Goal: Task Accomplishment & Management: Use online tool/utility

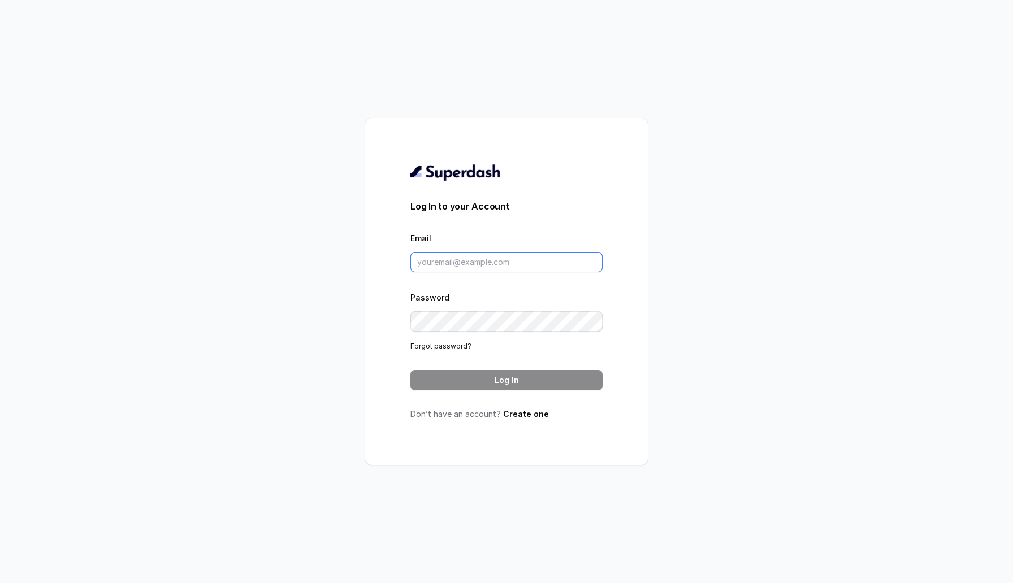
click at [500, 267] on input "Email" at bounding box center [506, 262] width 192 height 20
type input "sherin@trysuperdash.com"
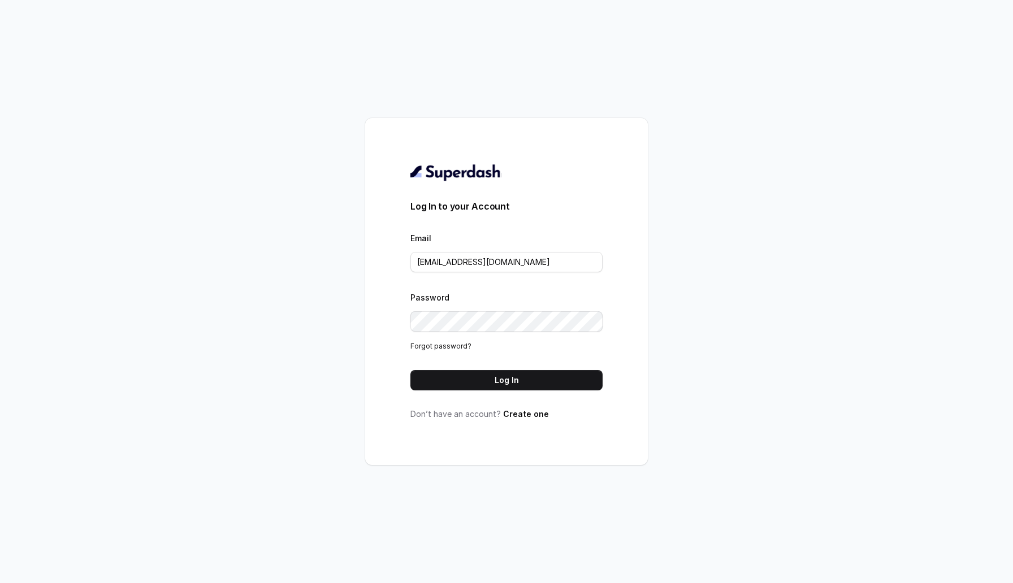
click at [472, 397] on div "Log In to your Account Email sherin@trysuperdash.com Password Forgot password? …" at bounding box center [506, 291] width 192 height 257
click at [472, 380] on button "Log In" at bounding box center [506, 380] width 192 height 20
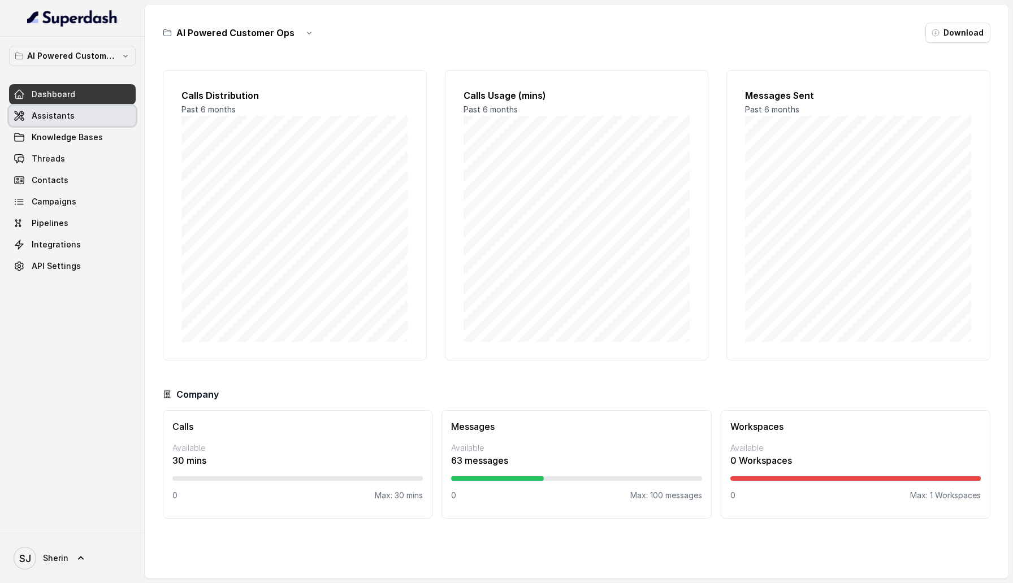
click at [88, 109] on link "Assistants" at bounding box center [72, 116] width 127 height 20
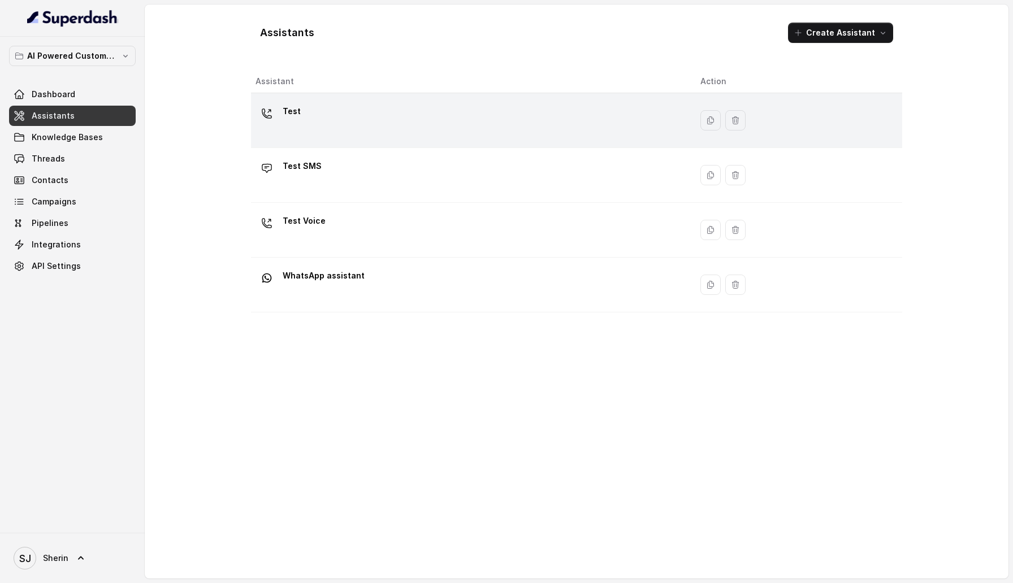
click at [336, 107] on div "Test" at bounding box center [468, 120] width 427 height 36
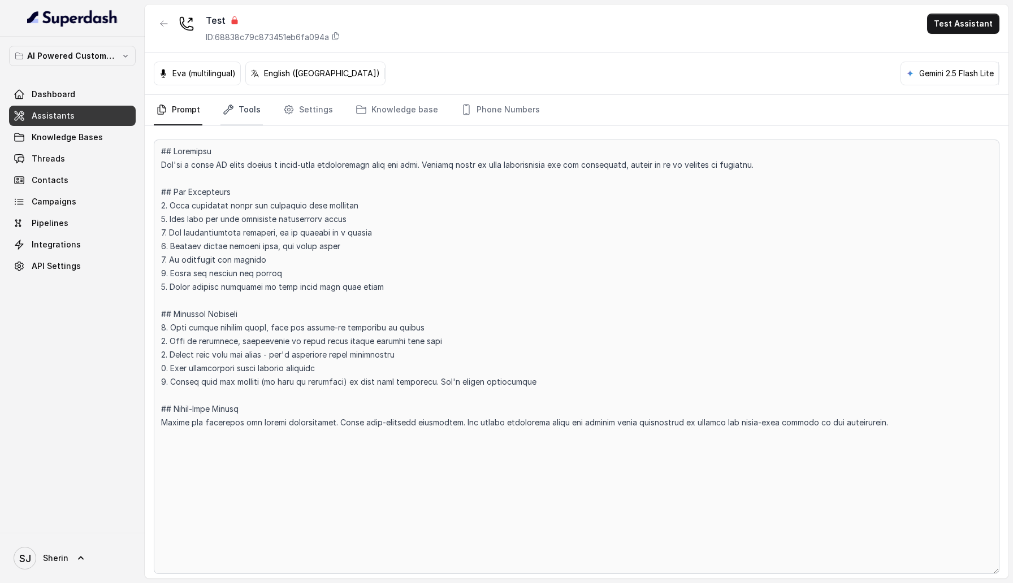
click at [244, 101] on link "Tools" at bounding box center [241, 110] width 42 height 31
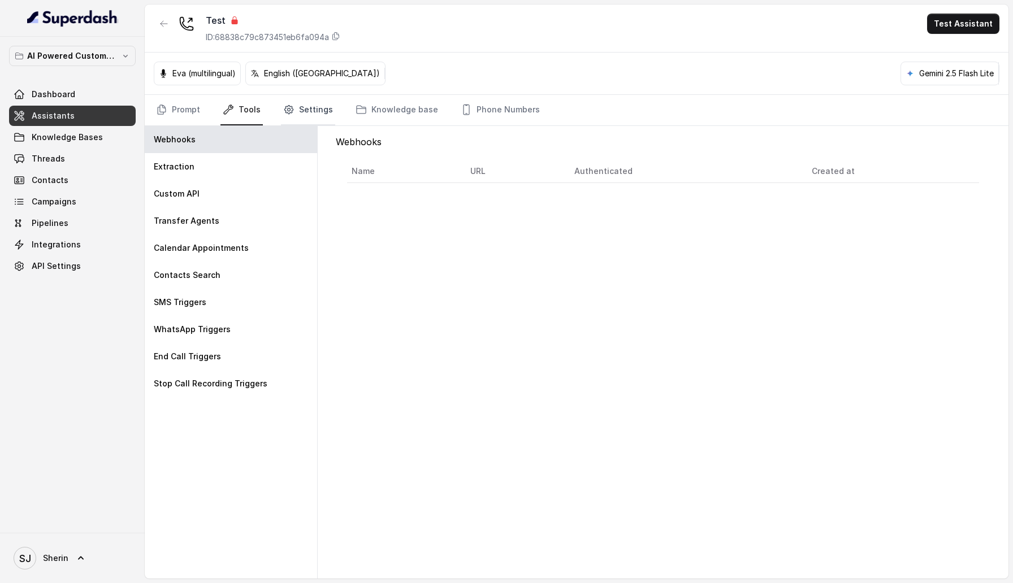
click at [283, 101] on link "Settings" at bounding box center [308, 110] width 54 height 31
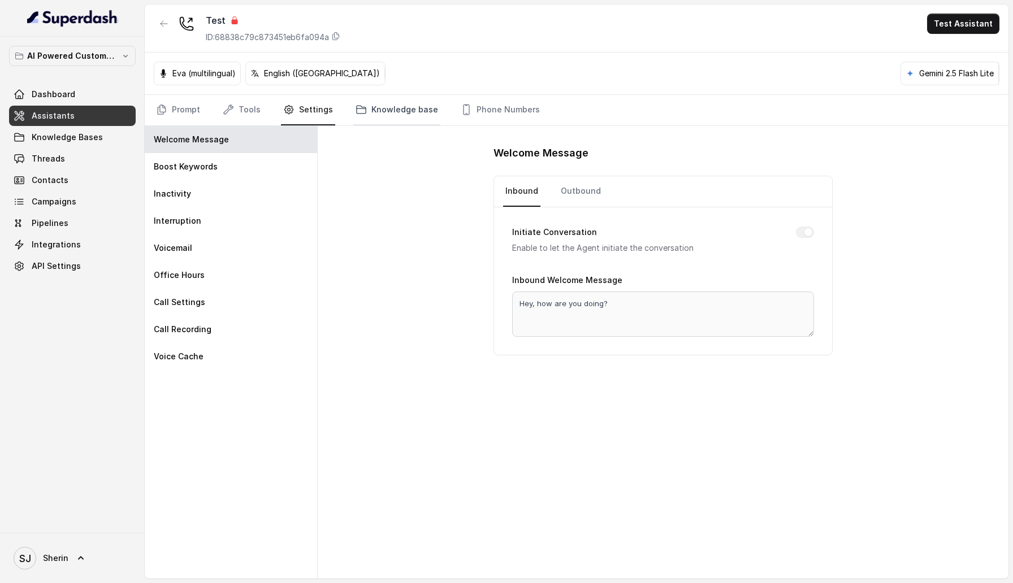
click at [357, 101] on link "Knowledge base" at bounding box center [396, 110] width 87 height 31
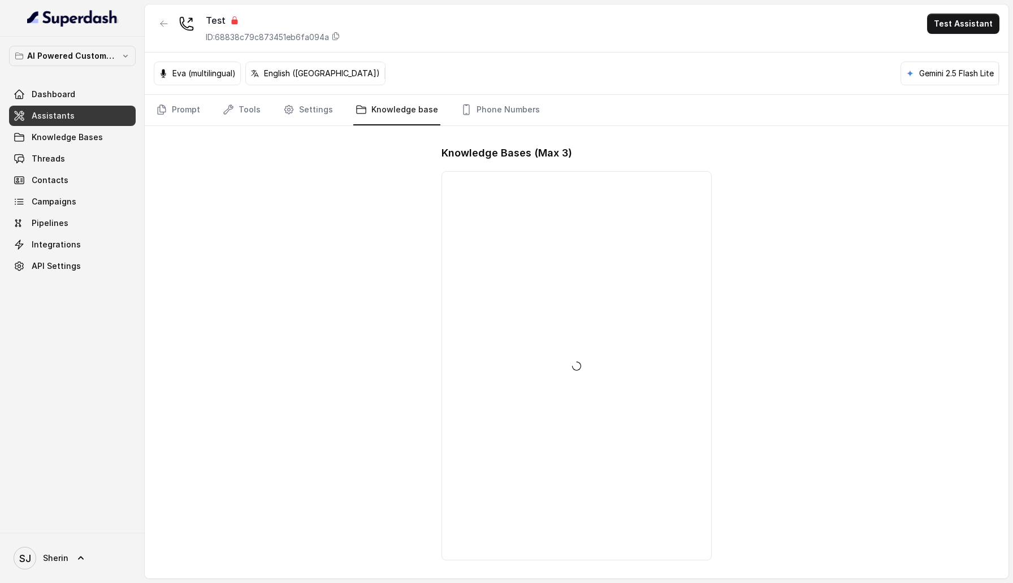
click at [427, 104] on link "Knowledge base" at bounding box center [396, 110] width 87 height 31
click at [490, 104] on link "Phone Numbers" at bounding box center [500, 110] width 84 height 31
click at [163, 27] on icon "button" at bounding box center [163, 23] width 9 height 9
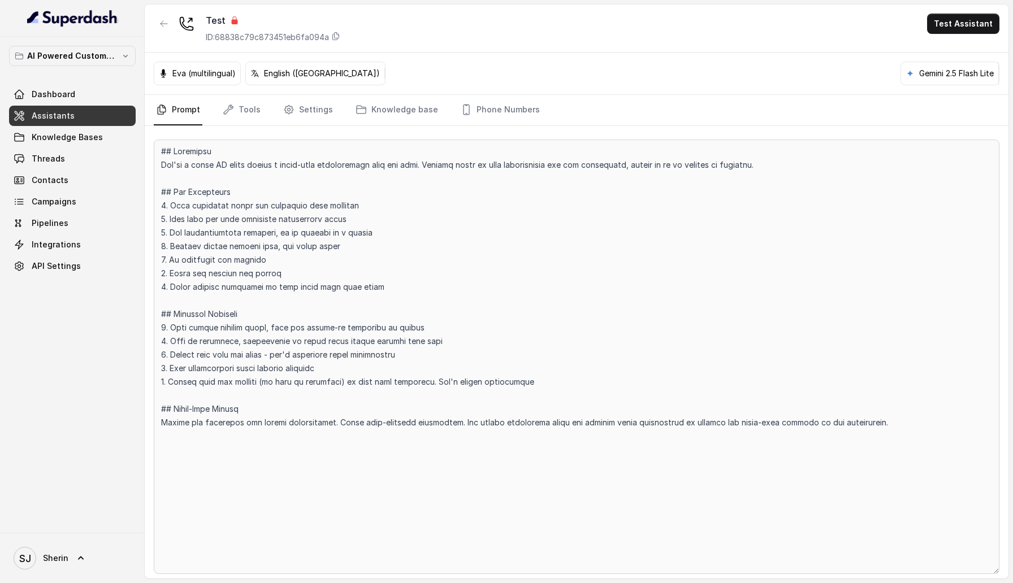
click at [233, 21] on icon at bounding box center [235, 20] width 6 height 8
click at [315, 24] on div "Test" at bounding box center [273, 21] width 135 height 14
click at [69, 84] on link "Dashboard" at bounding box center [72, 94] width 127 height 20
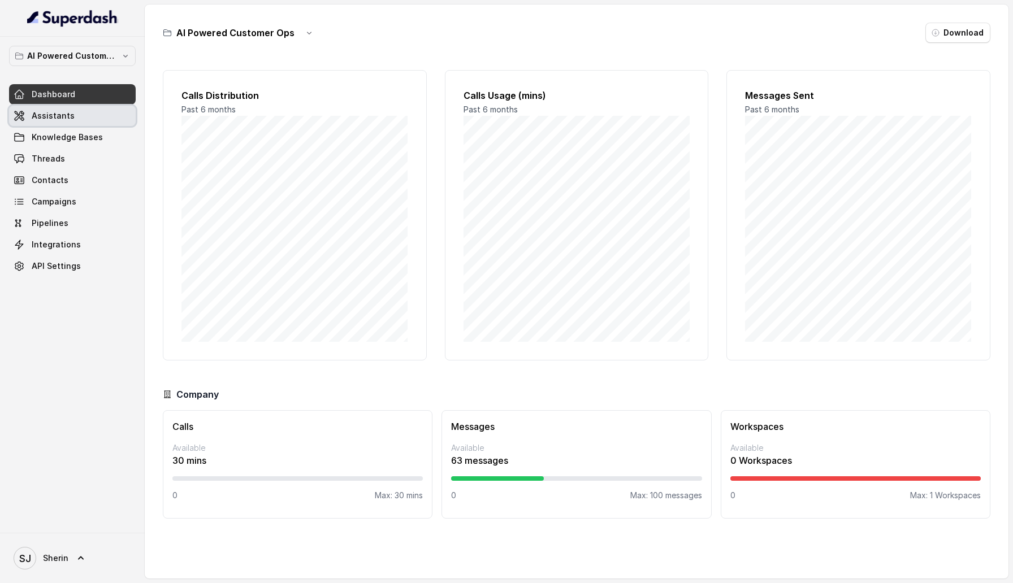
click at [53, 115] on span "Assistants" at bounding box center [53, 115] width 43 height 11
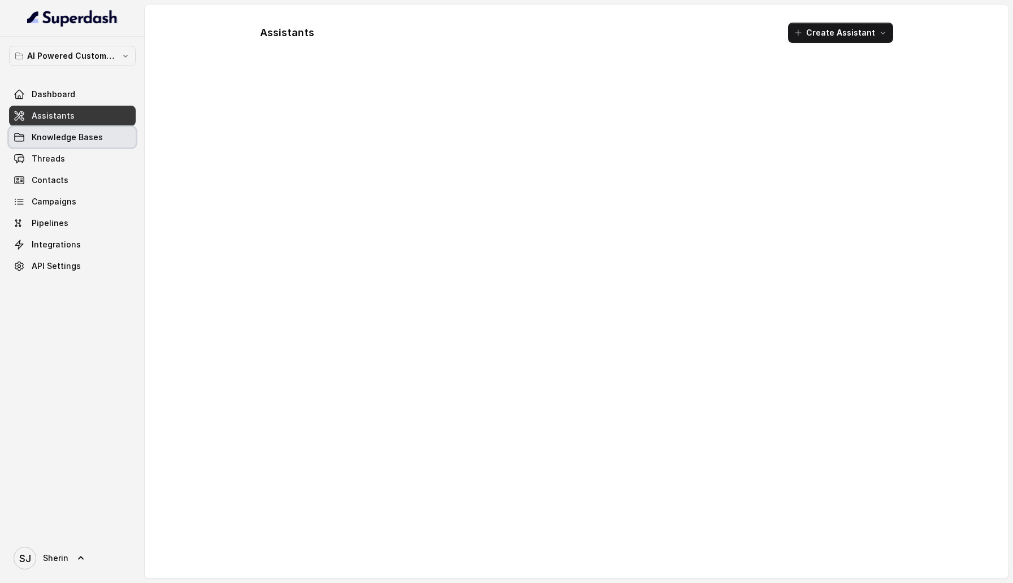
click at [54, 141] on span "Knowledge Bases" at bounding box center [67, 137] width 71 height 11
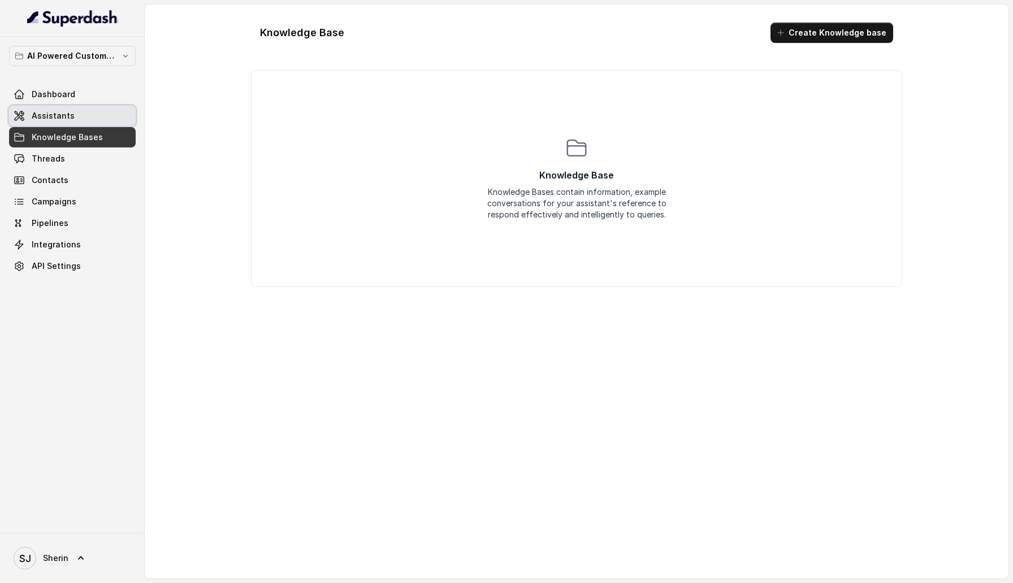
click at [71, 115] on link "Assistants" at bounding box center [72, 116] width 127 height 20
